Goal: Register for event/course

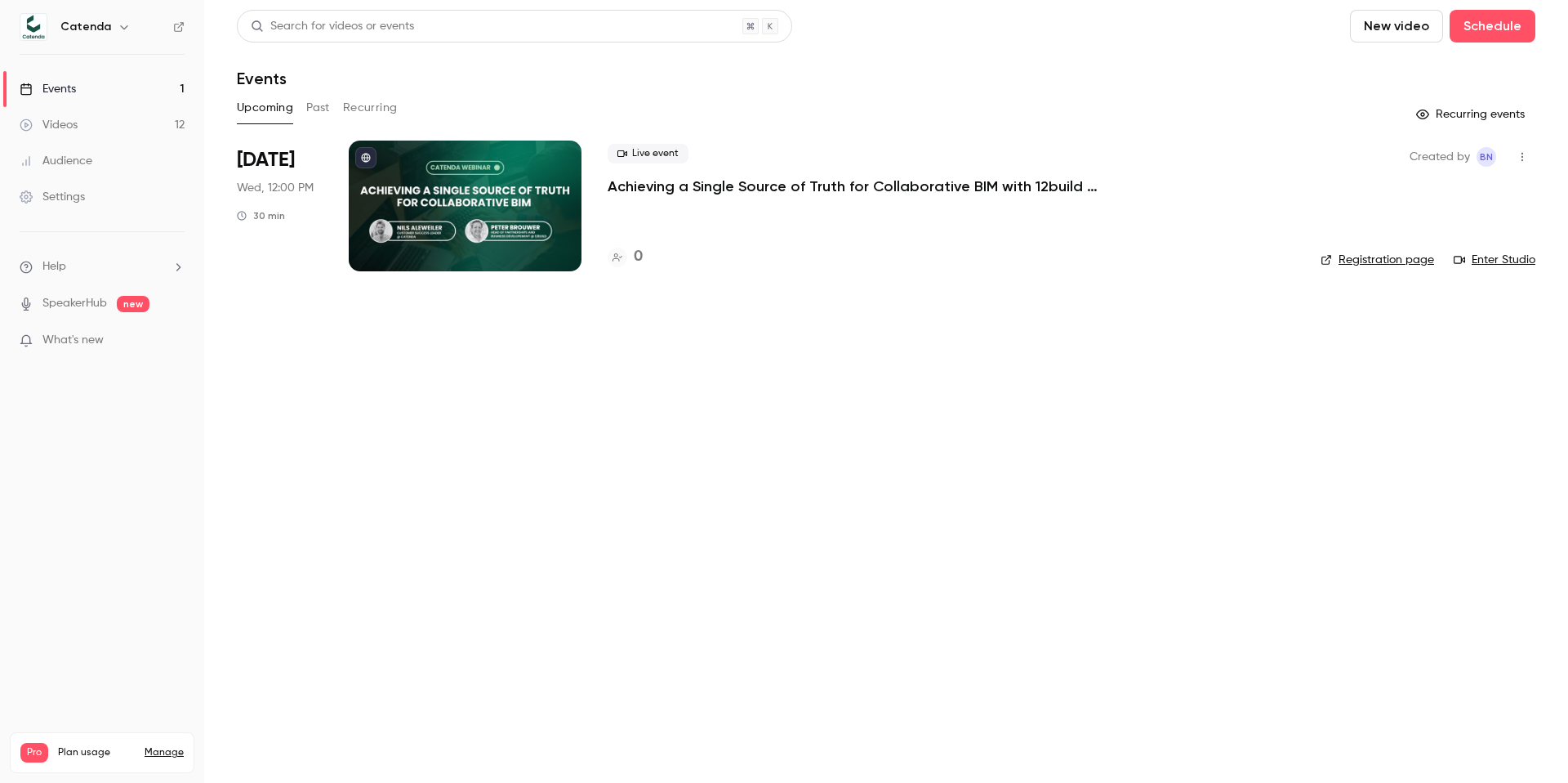
click at [284, 194] on span "Wed, 12:00 PM" at bounding box center [275, 188] width 77 height 16
click at [687, 179] on p "Achieving a Single Source of Truth for Collaborative BIM with 12build & Catenda" at bounding box center [853, 186] width 490 height 20
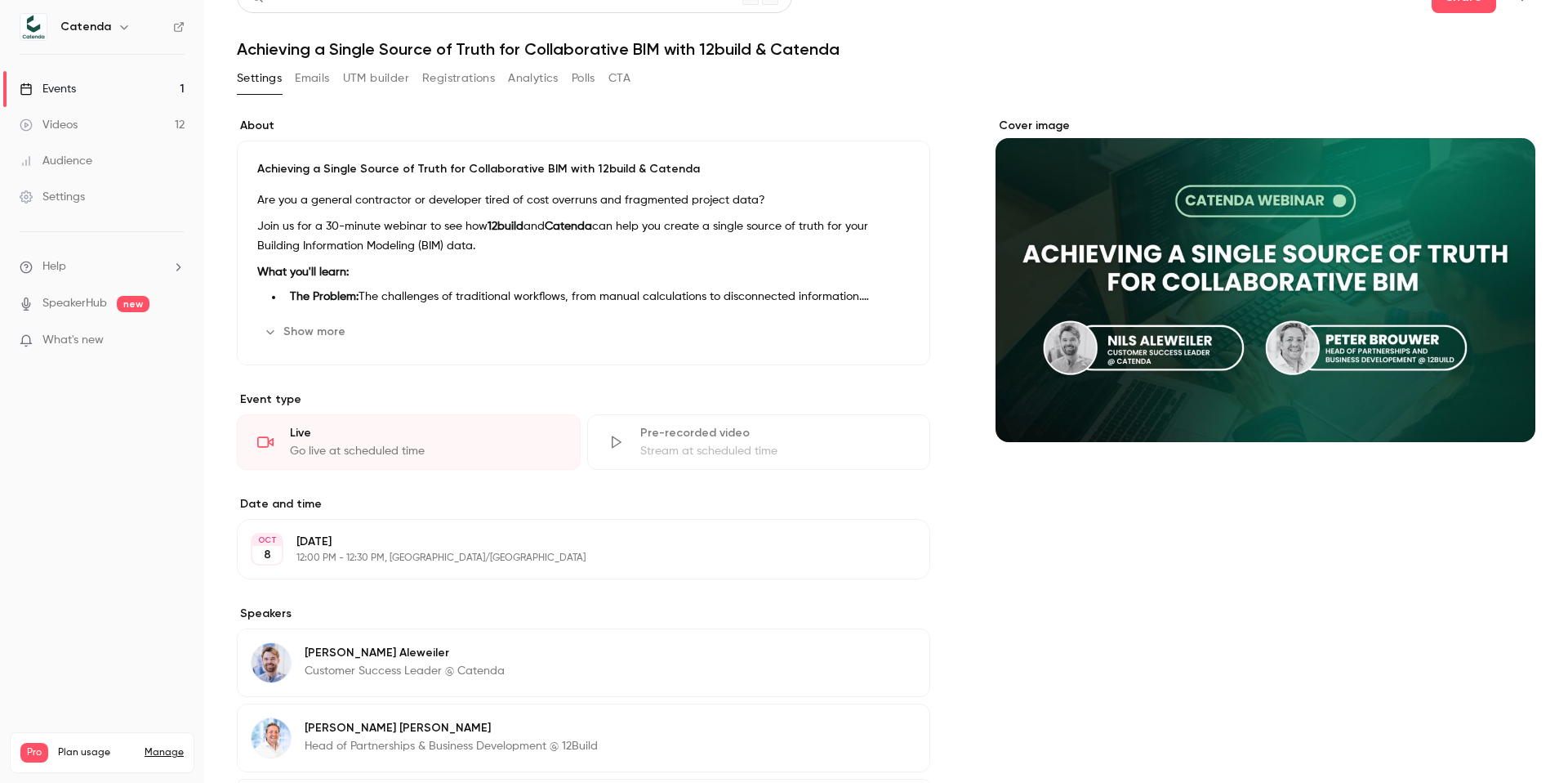
scroll to position [91, 0]
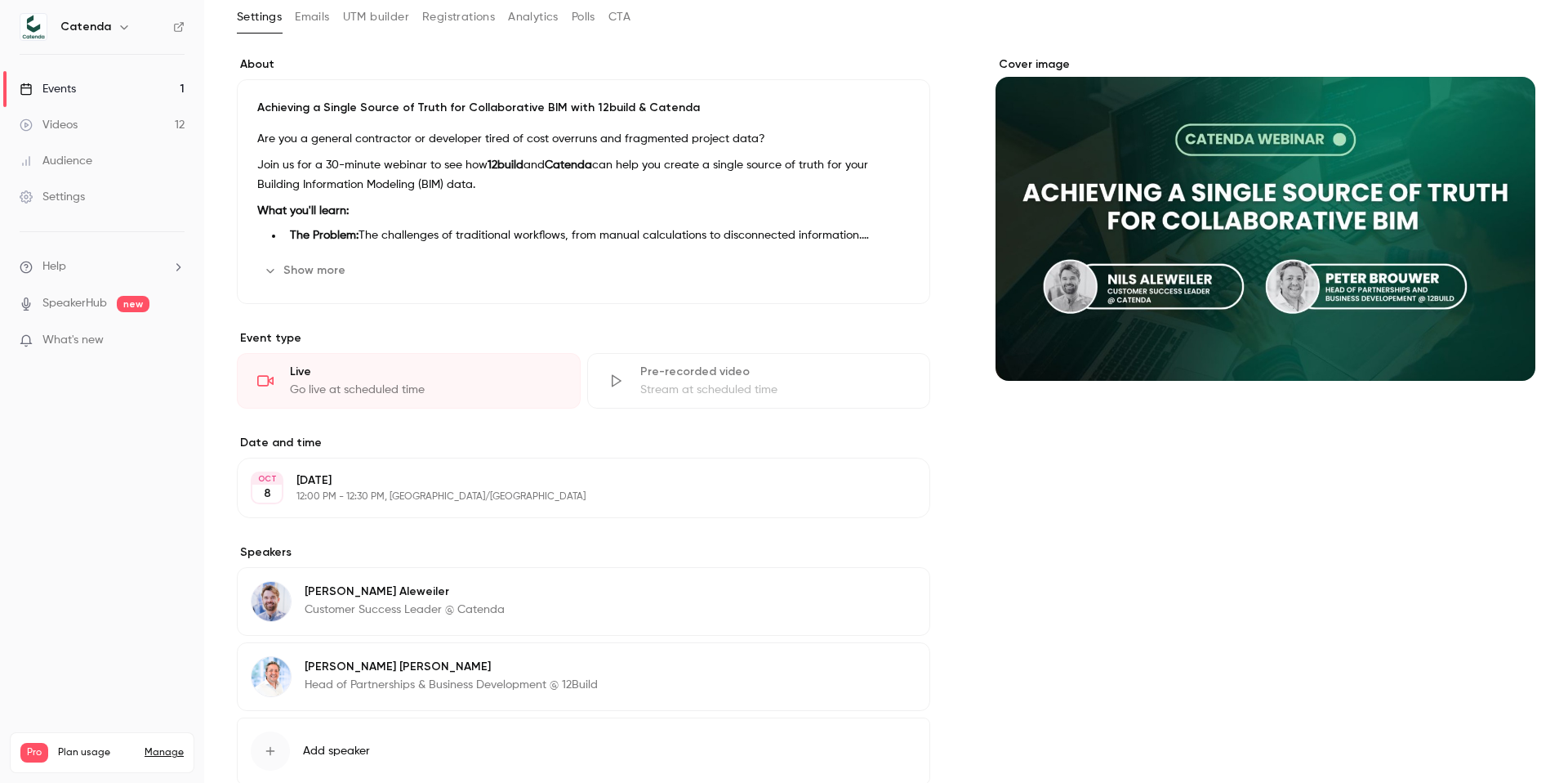
click at [311, 276] on button "Show more" at bounding box center [306, 270] width 98 height 26
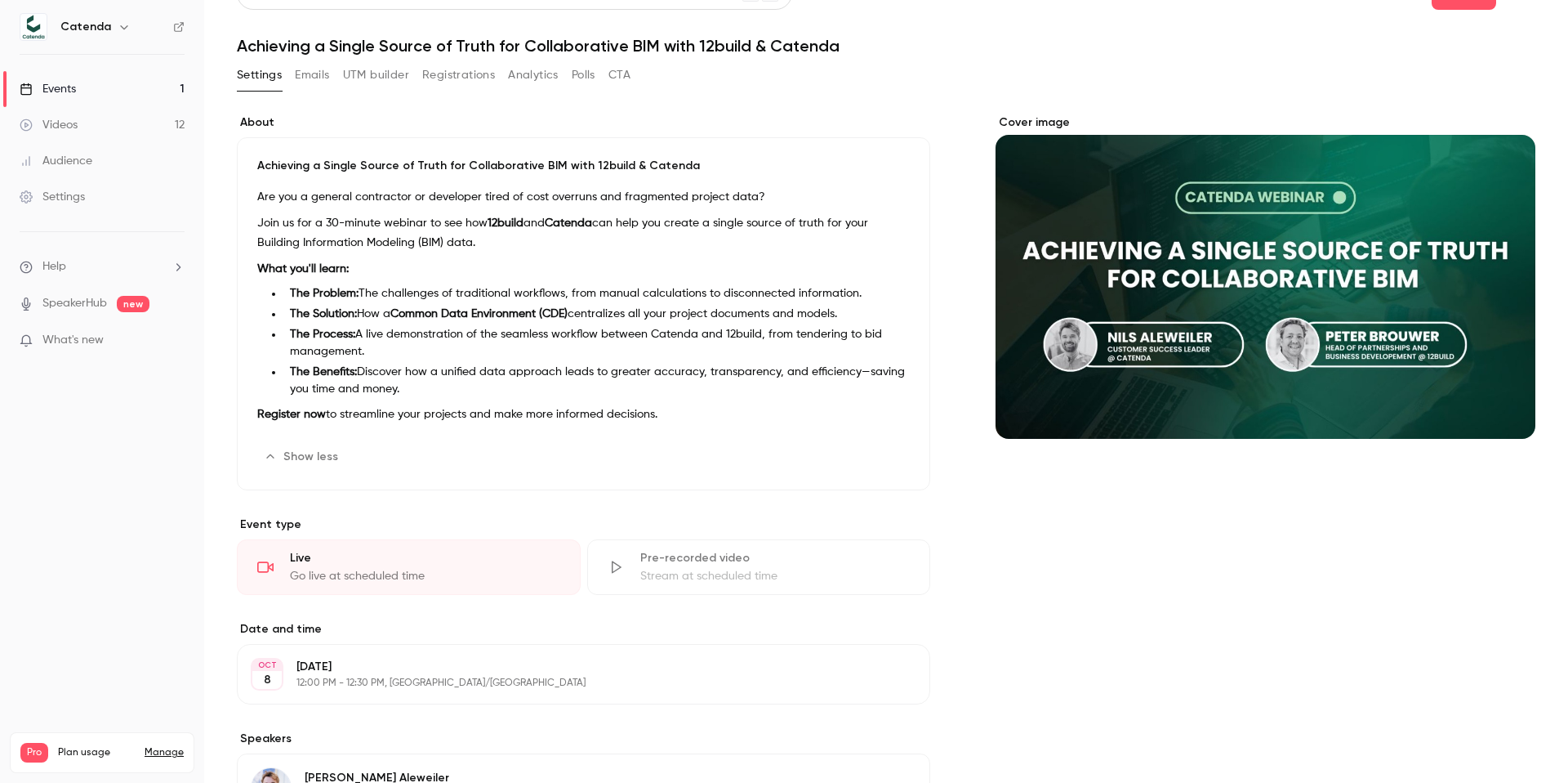
scroll to position [46, 0]
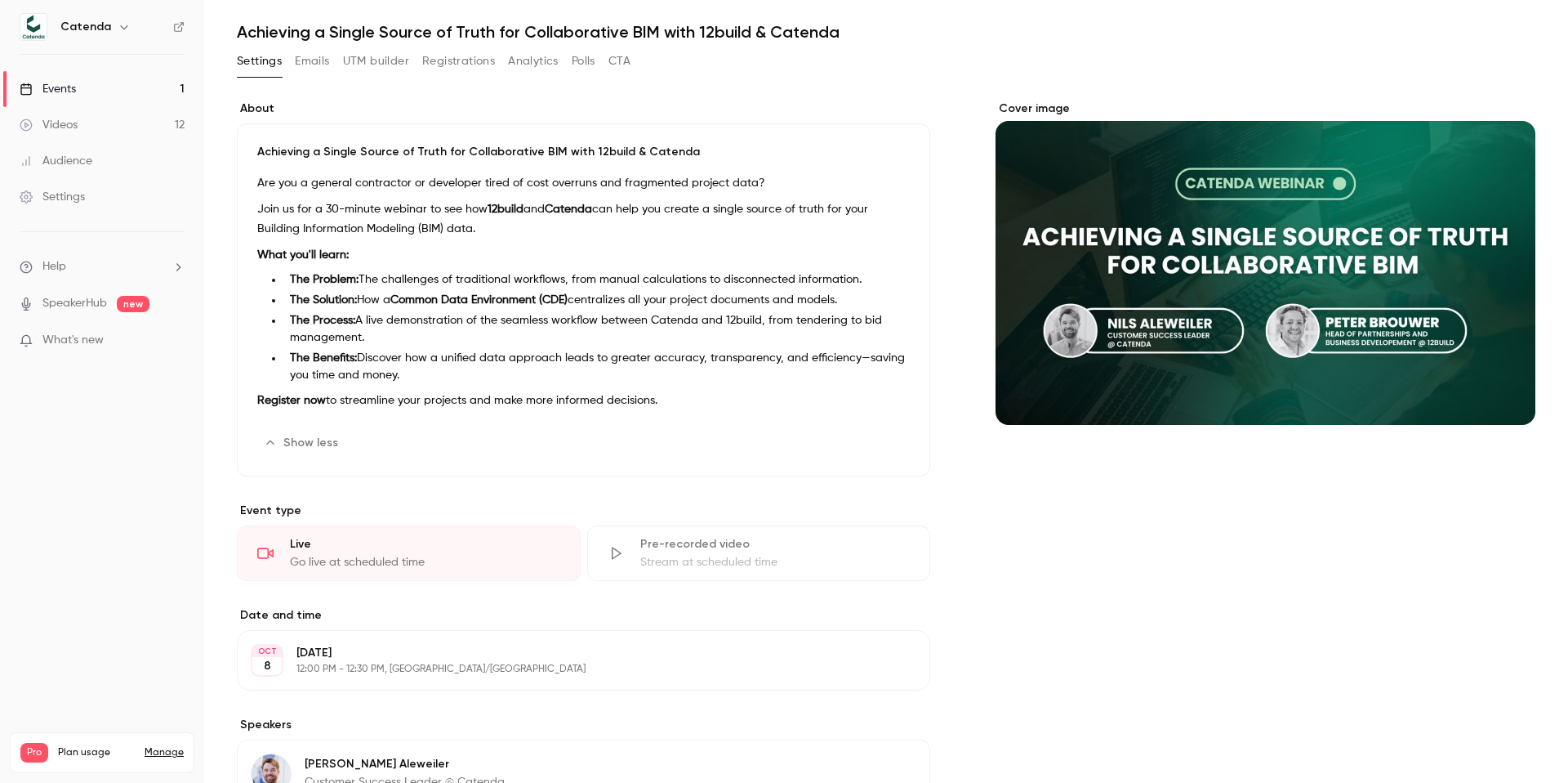
click at [146, 88] on link "Events 1" at bounding box center [102, 89] width 204 height 36
